Goal: Task Accomplishment & Management: Use online tool/utility

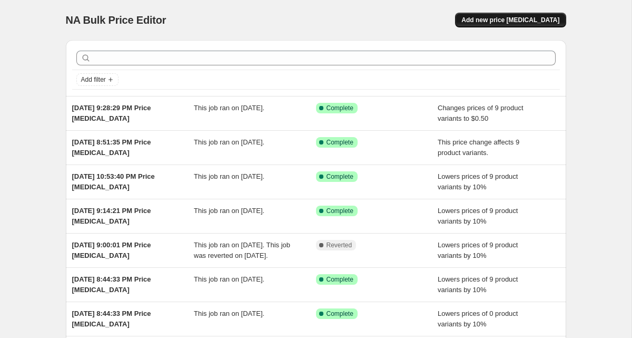
click at [495, 15] on button "Add new price [MEDICAL_DATA]" at bounding box center [510, 20] width 111 height 15
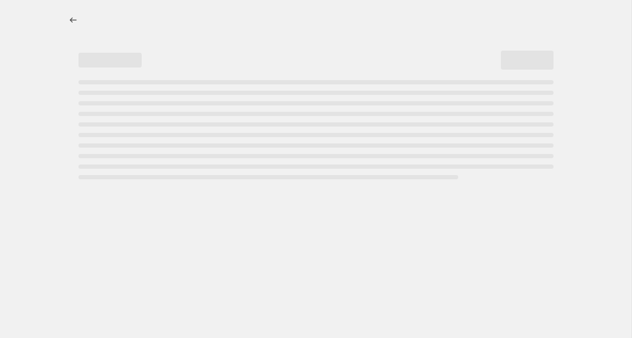
select select "percentage"
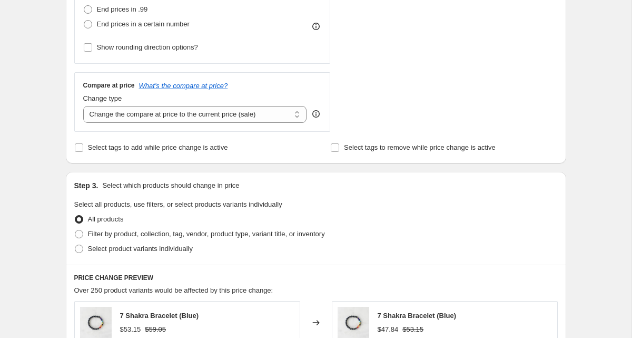
scroll to position [328, 0]
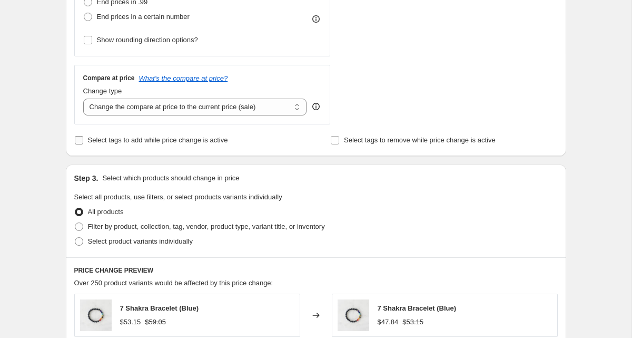
click at [138, 137] on span "Select tags to add while price change is active" at bounding box center [158, 140] width 140 height 8
click at [83, 137] on input "Select tags to add while price change is active" at bounding box center [79, 140] width 8 height 8
checkbox input "true"
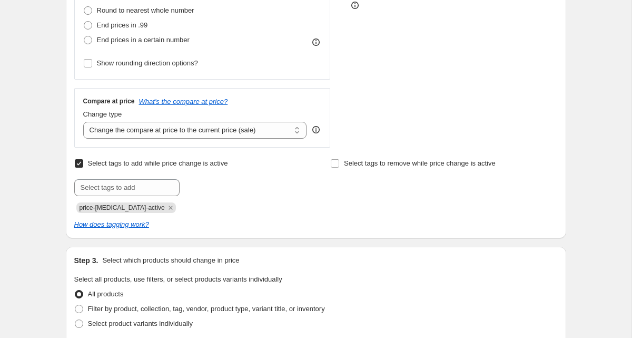
scroll to position [292, 0]
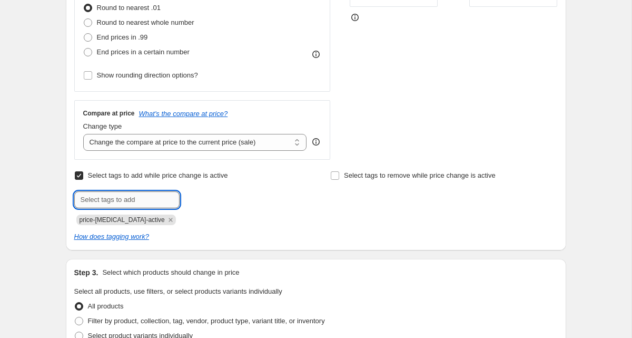
click at [126, 196] on input "text" at bounding box center [126, 199] width 105 height 17
